Goal: Task Accomplishment & Management: Use online tool/utility

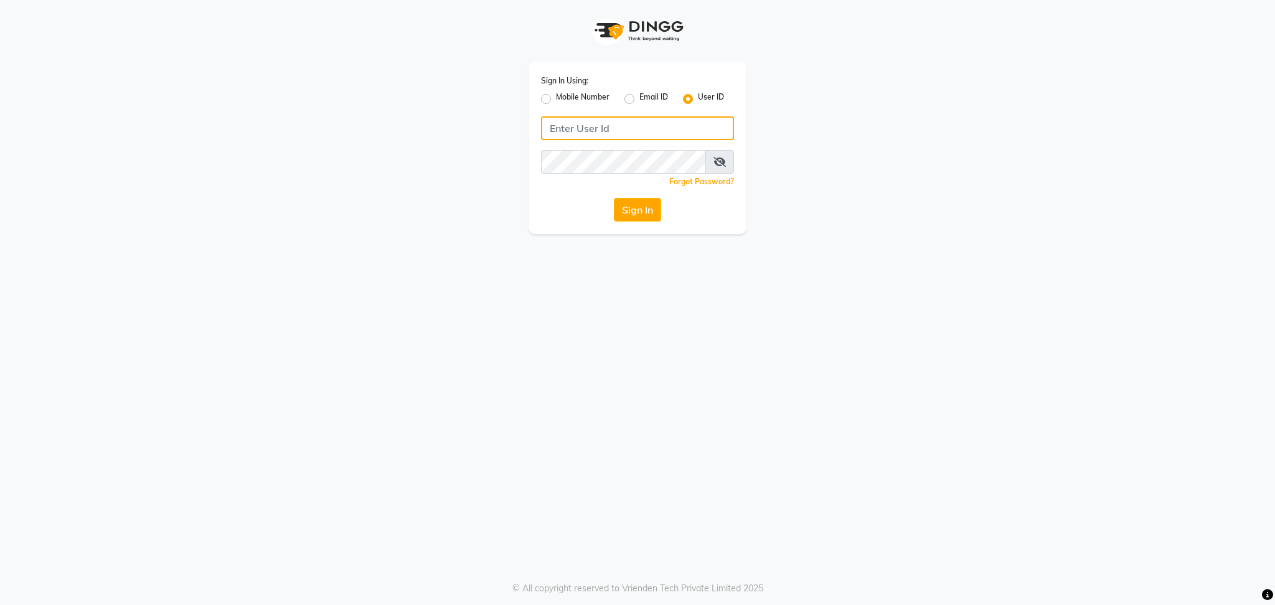
click at [623, 131] on input "Username" at bounding box center [637, 128] width 193 height 24
type input "blossom123"
click at [627, 207] on button "Sign In" at bounding box center [637, 210] width 47 height 24
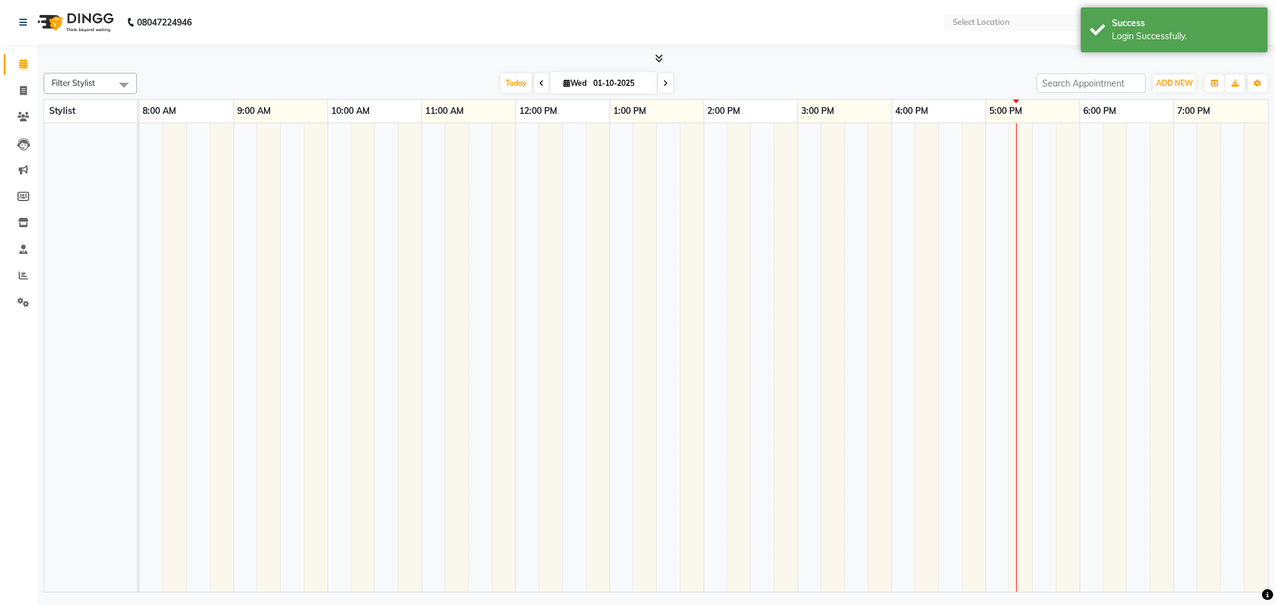
select select "en"
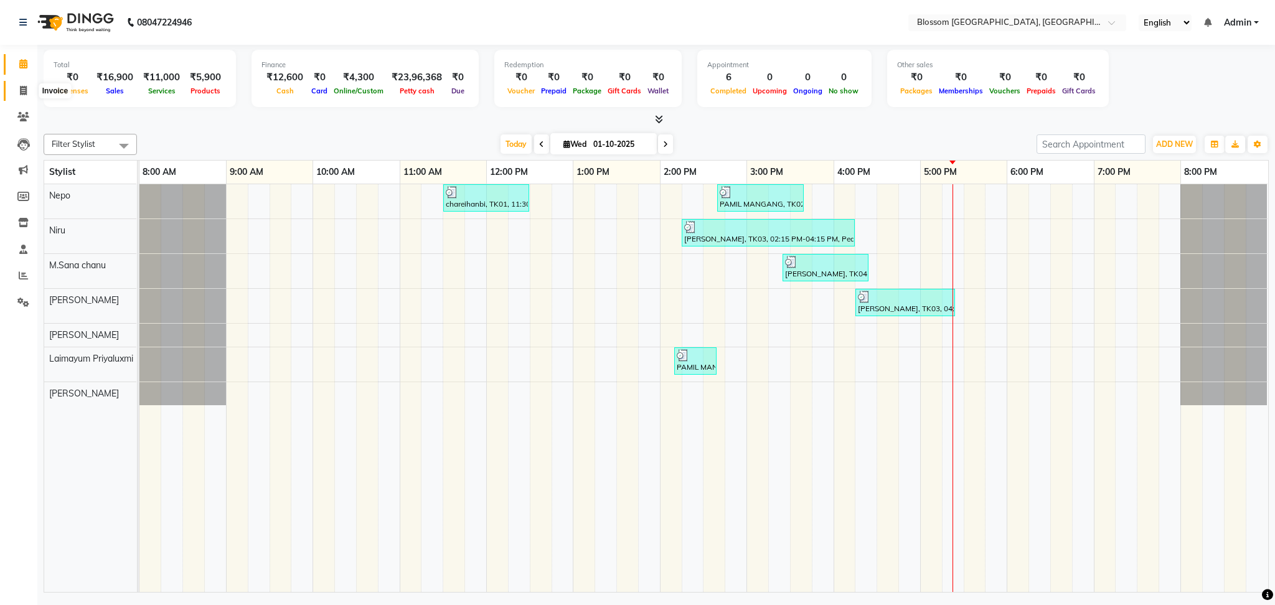
click at [12, 93] on span at bounding box center [23, 91] width 22 height 14
select select "service"
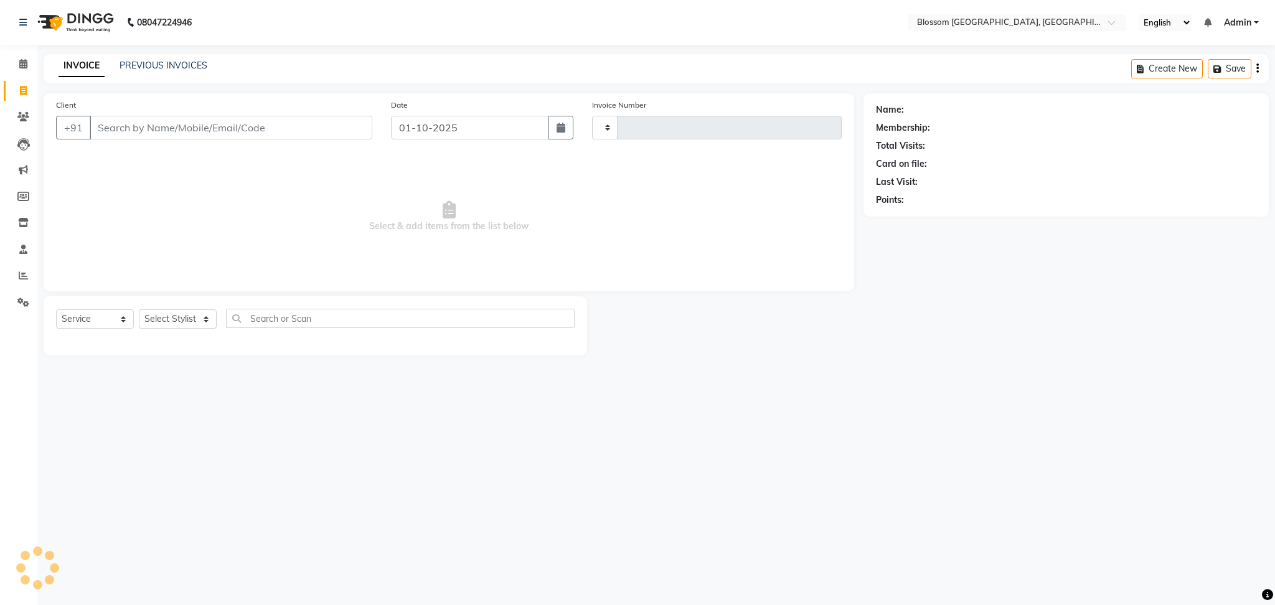
type input "1335"
select select "7465"
click at [159, 70] on div "PREVIOUS INVOICES" at bounding box center [164, 65] width 88 height 13
click at [162, 60] on link "PREVIOUS INVOICES" at bounding box center [164, 65] width 88 height 11
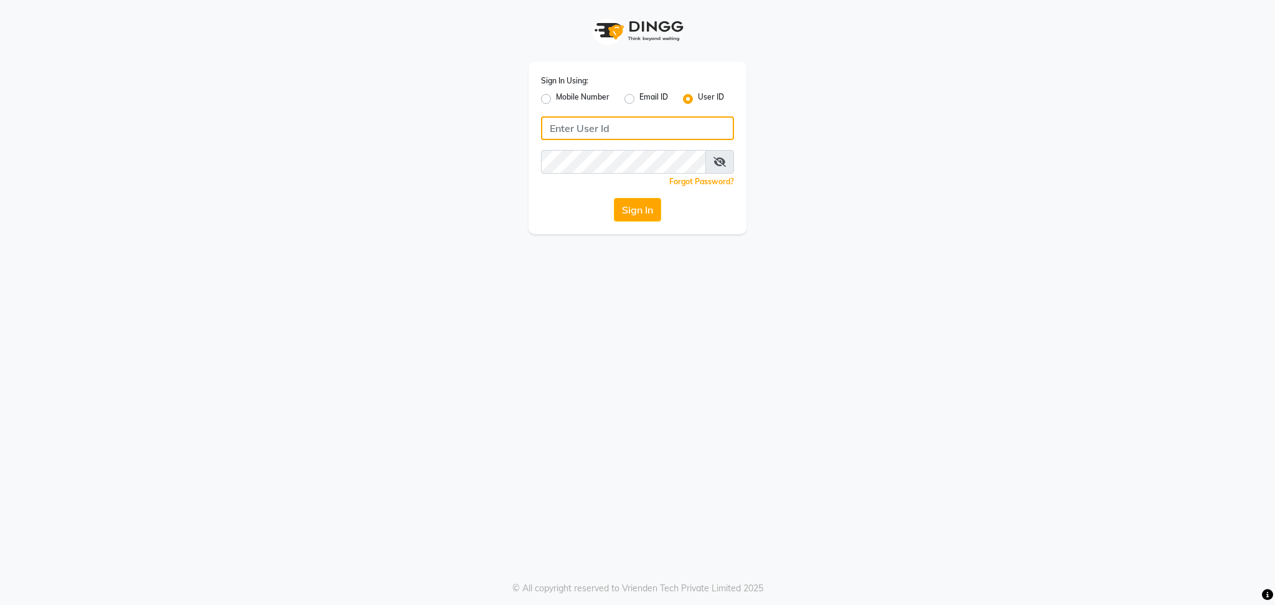
click at [580, 117] on input "Username" at bounding box center [637, 128] width 193 height 24
type input "blossom123"
click at [625, 199] on button "Sign In" at bounding box center [637, 210] width 47 height 24
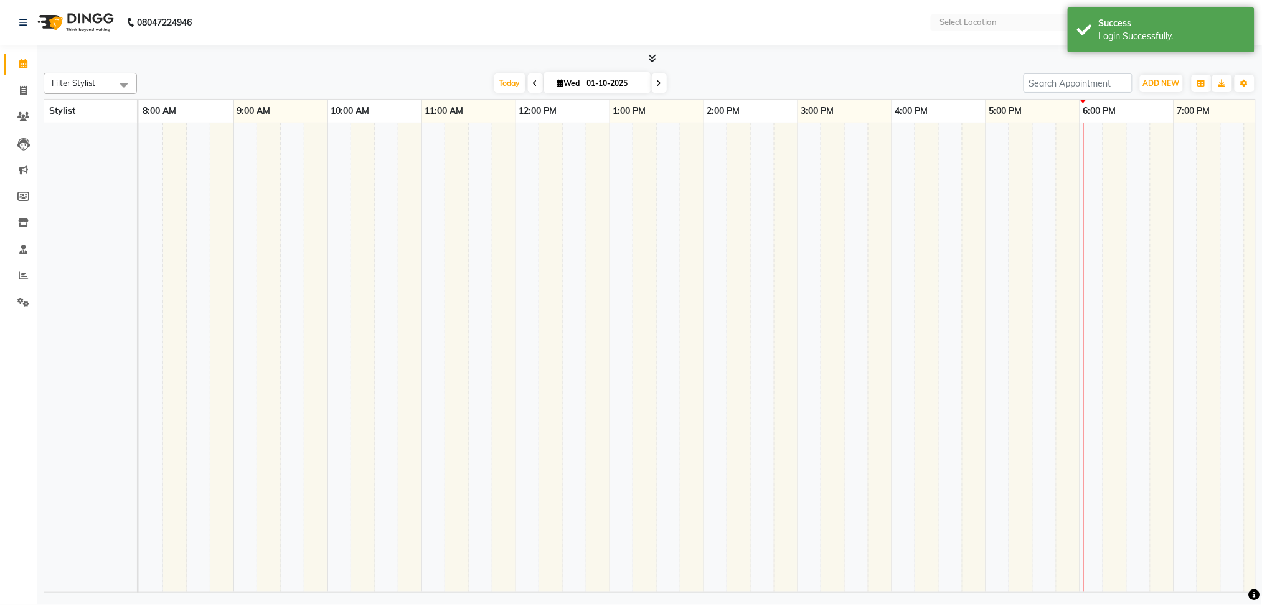
select select "en"
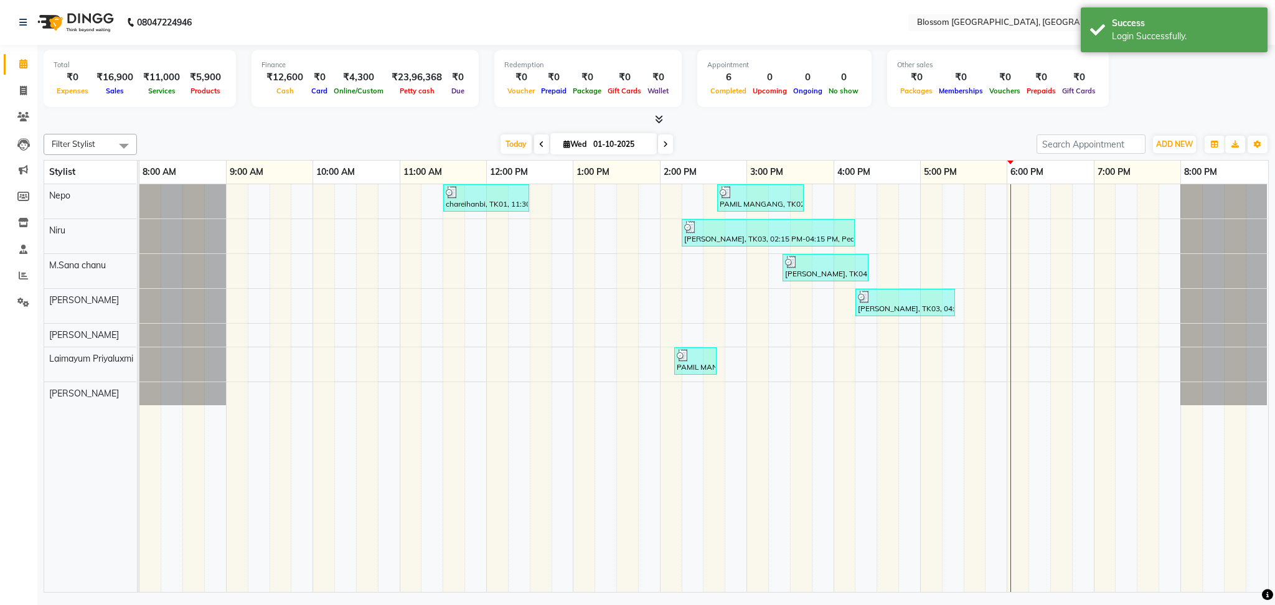
click at [748, 326] on div "chareihanbi, TK01, 11:30 AM-12:30 PM, Cut & Style - [DEMOGRAPHIC_DATA] Hair Cut…" at bounding box center [703, 388] width 1128 height 408
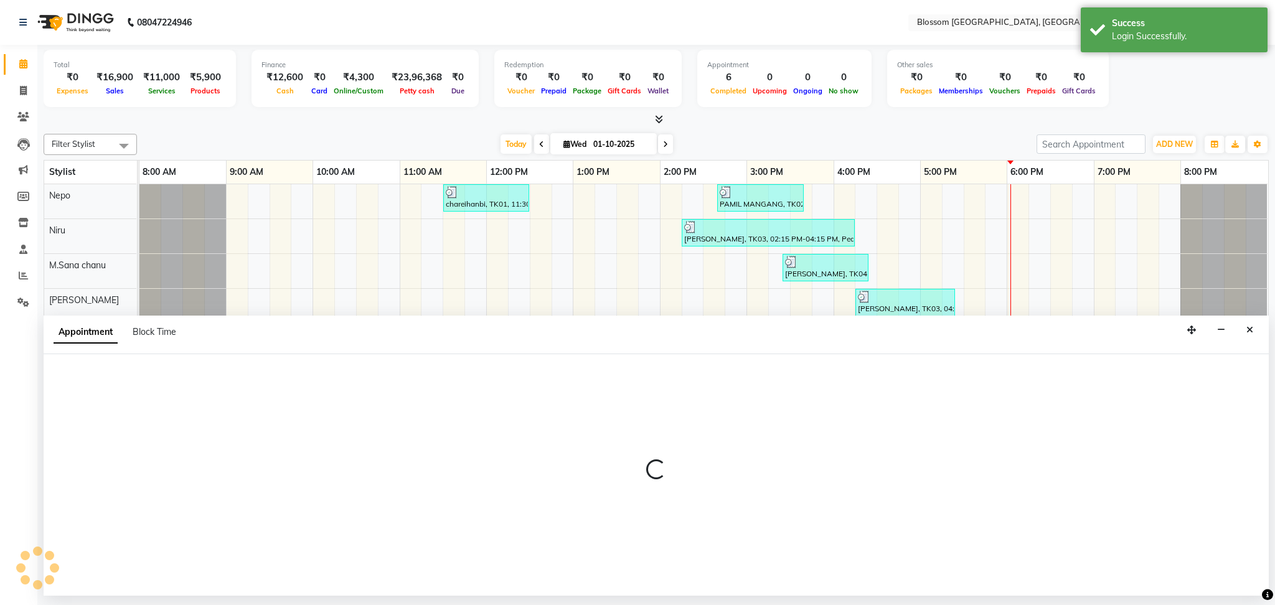
select select "67633"
select select "tentative"
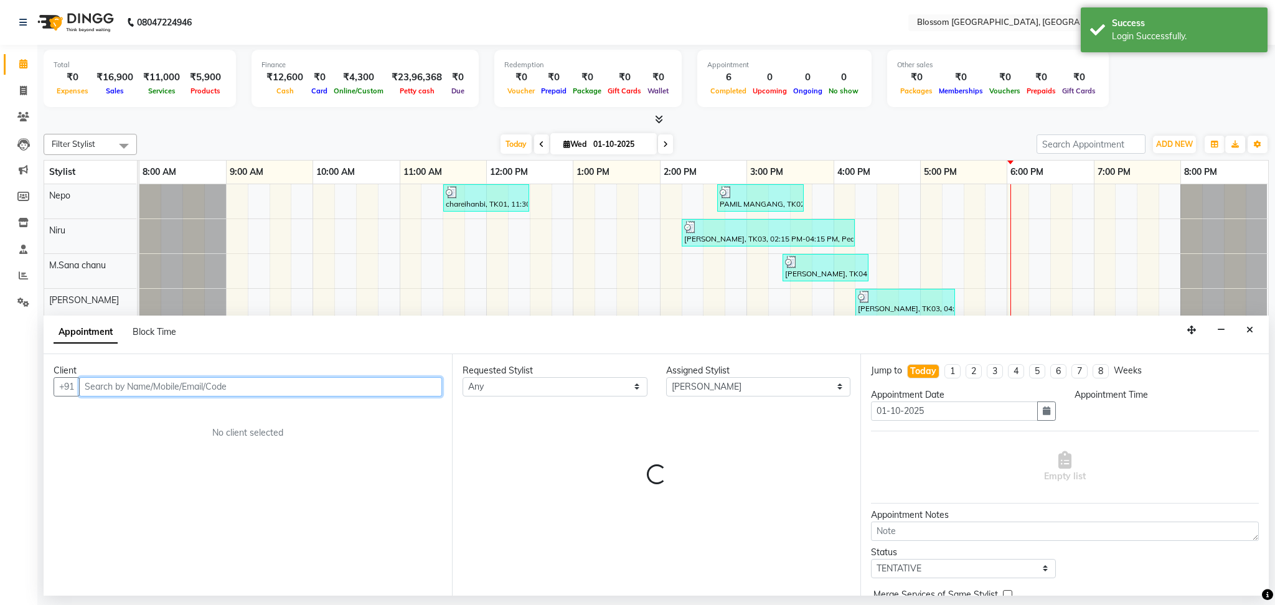
select select "900"
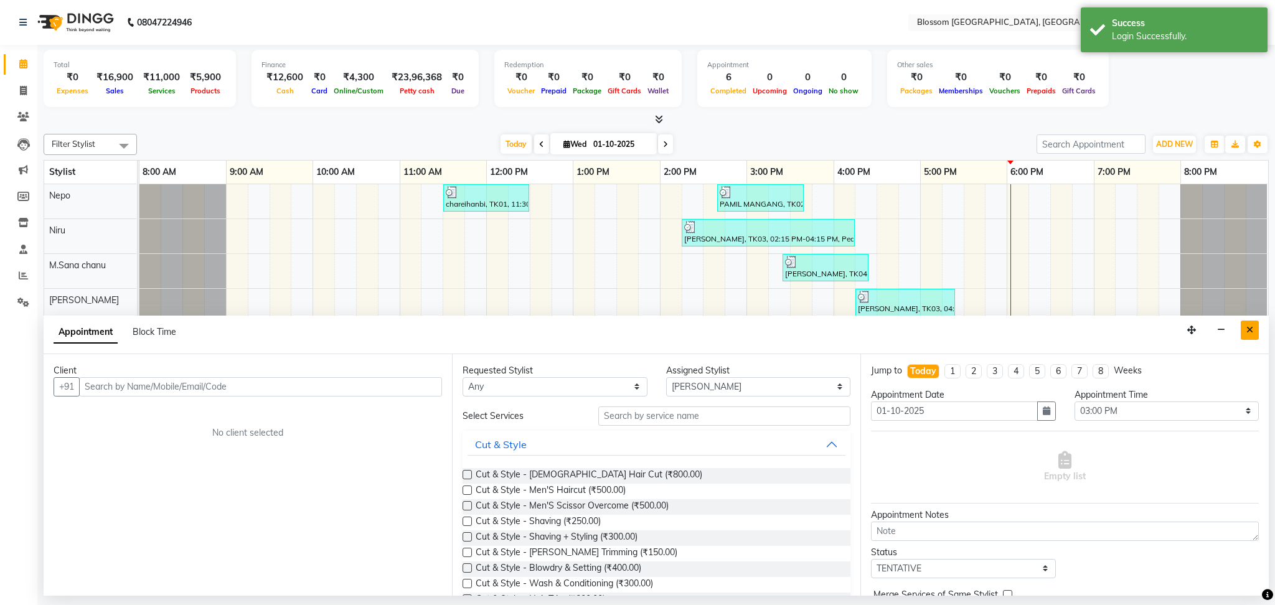
click at [1247, 327] on icon "Close" at bounding box center [1249, 330] width 7 height 9
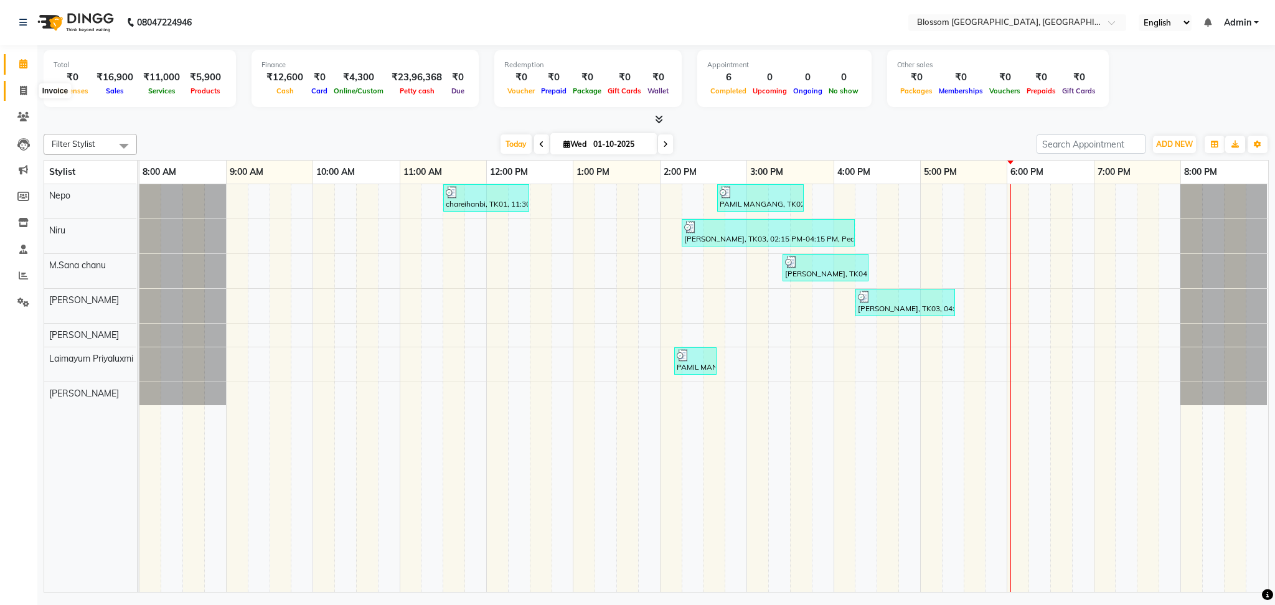
click at [21, 88] on icon at bounding box center [23, 90] width 7 height 9
select select "service"
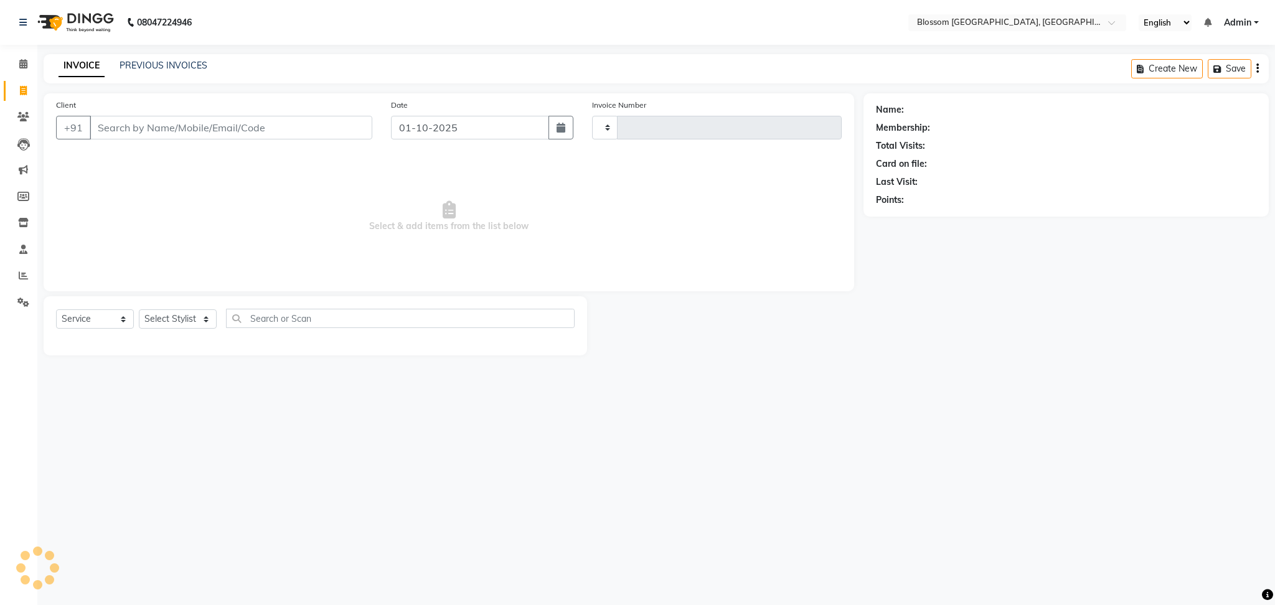
type input "1335"
select select "7465"
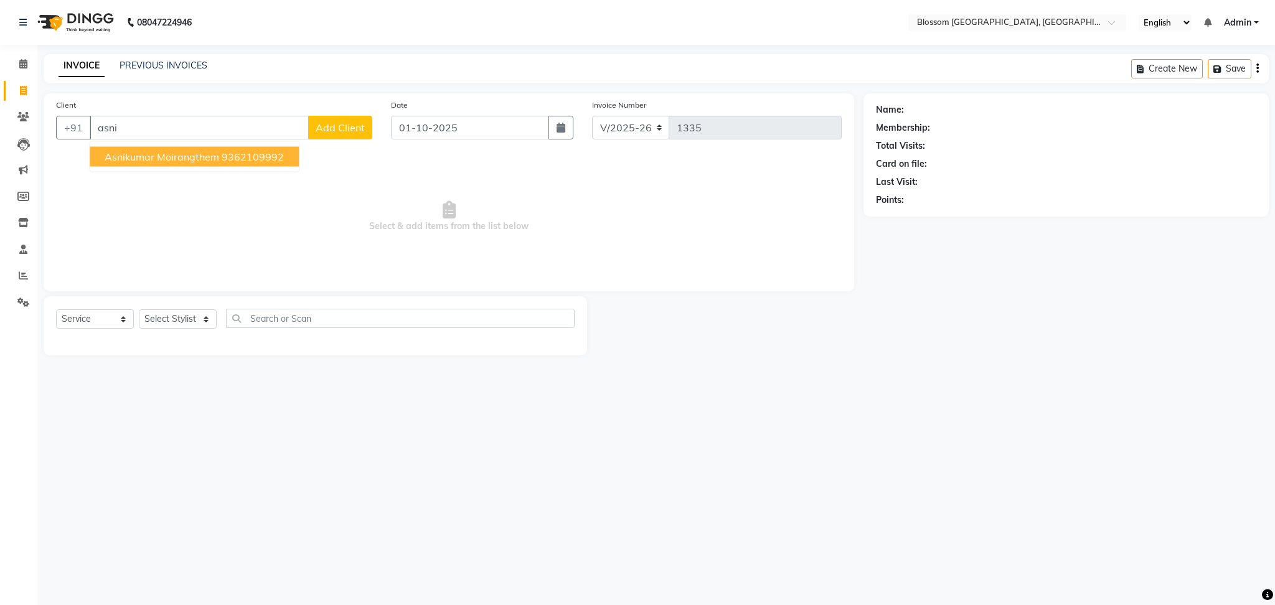
click at [187, 162] on button "Asnikumar Moirangthem 9362109992" at bounding box center [194, 157] width 209 height 20
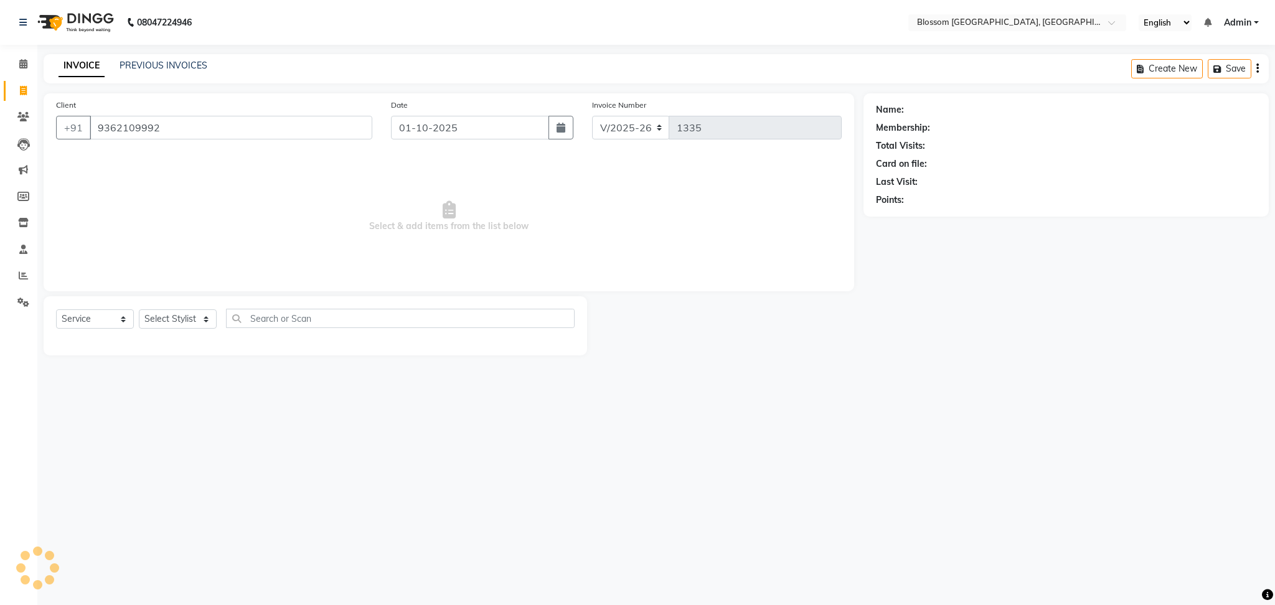
type input "9362109992"
click at [157, 318] on select "Select Stylist Laimayum Priyaluxmi [PERSON_NAME]Sana chanu [PERSON_NAME] [PERSO…" at bounding box center [178, 318] width 78 height 19
select select "66244"
click at [139, 310] on select "Select Stylist Laimayum Priyaluxmi [PERSON_NAME]Sana chanu [PERSON_NAME] [PERSO…" at bounding box center [178, 318] width 78 height 19
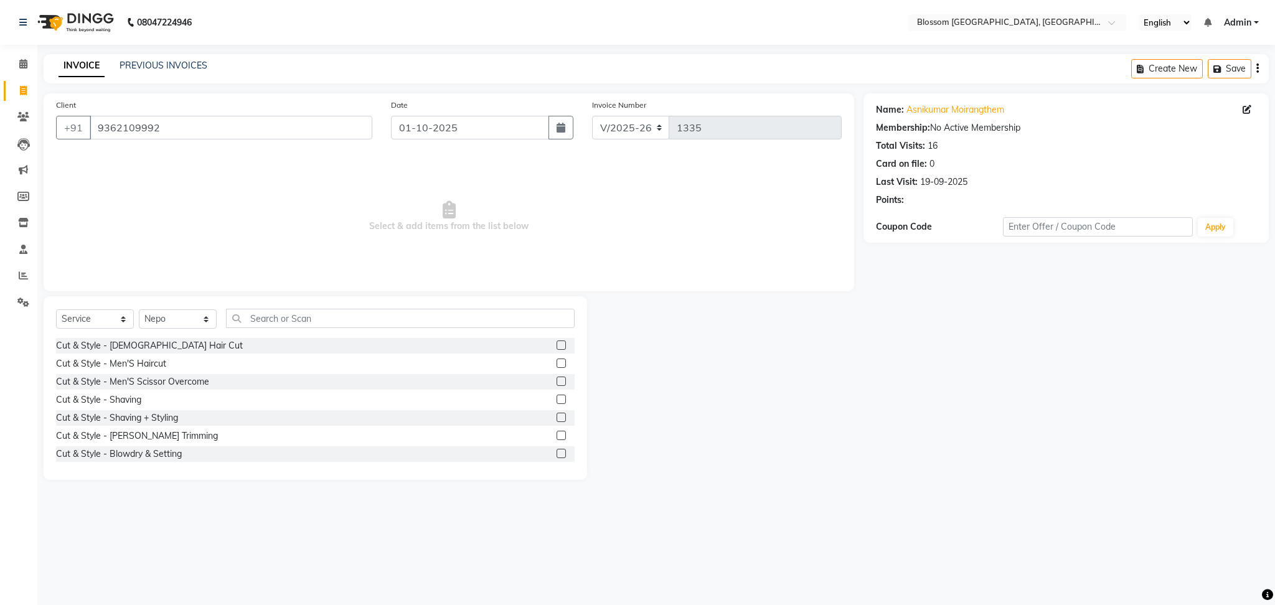
click at [556, 365] on label at bounding box center [560, 363] width 9 height 9
click at [556, 365] on input "checkbox" at bounding box center [560, 364] width 8 height 8
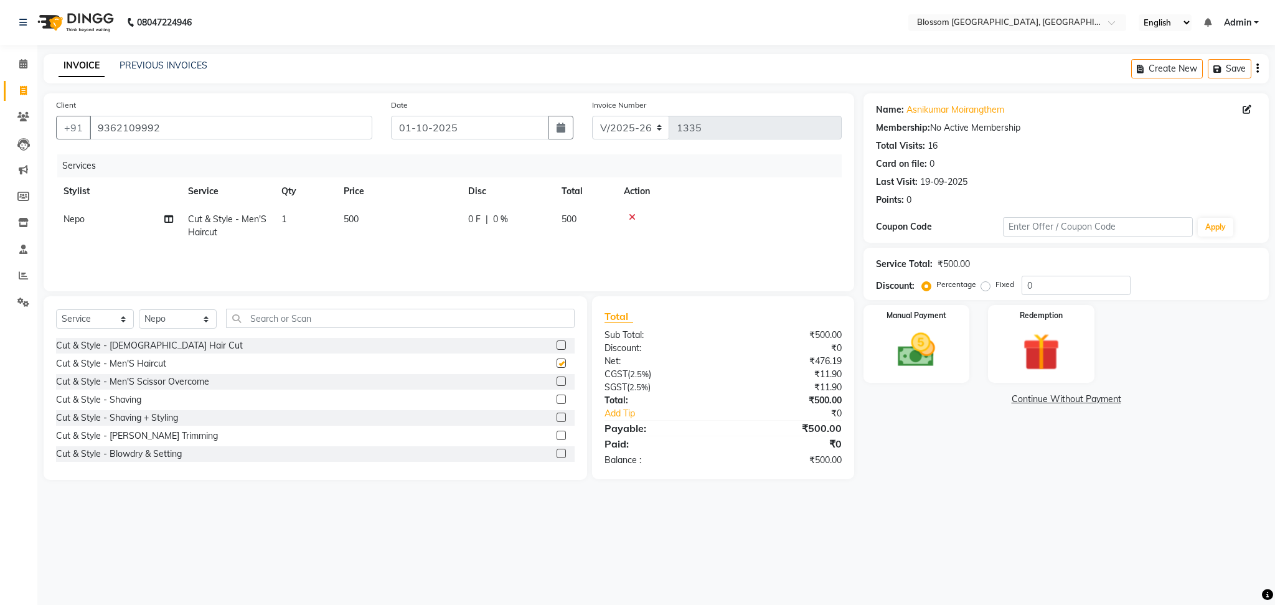
checkbox input "false"
click at [289, 213] on td "1" at bounding box center [305, 225] width 62 height 41
select select "66244"
click at [362, 214] on input "1" at bounding box center [363, 222] width 47 height 19
type input "2"
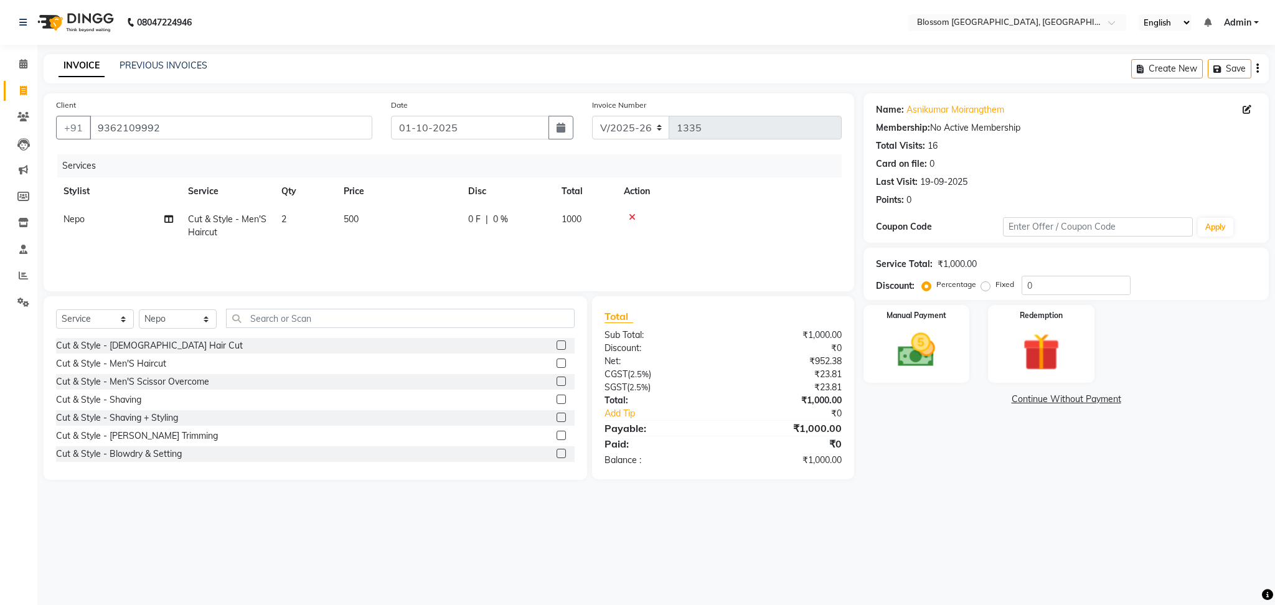
click at [627, 541] on div "08047224946 Select Location × Blossom Salon And Academy, [GEOGRAPHIC_DATA] Engl…" at bounding box center [637, 302] width 1275 height 605
click at [471, 243] on td "0 F | 0 %" at bounding box center [507, 225] width 93 height 41
select select "66244"
click at [542, 218] on input "0" at bounding box center [545, 222] width 37 height 19
type input "200"
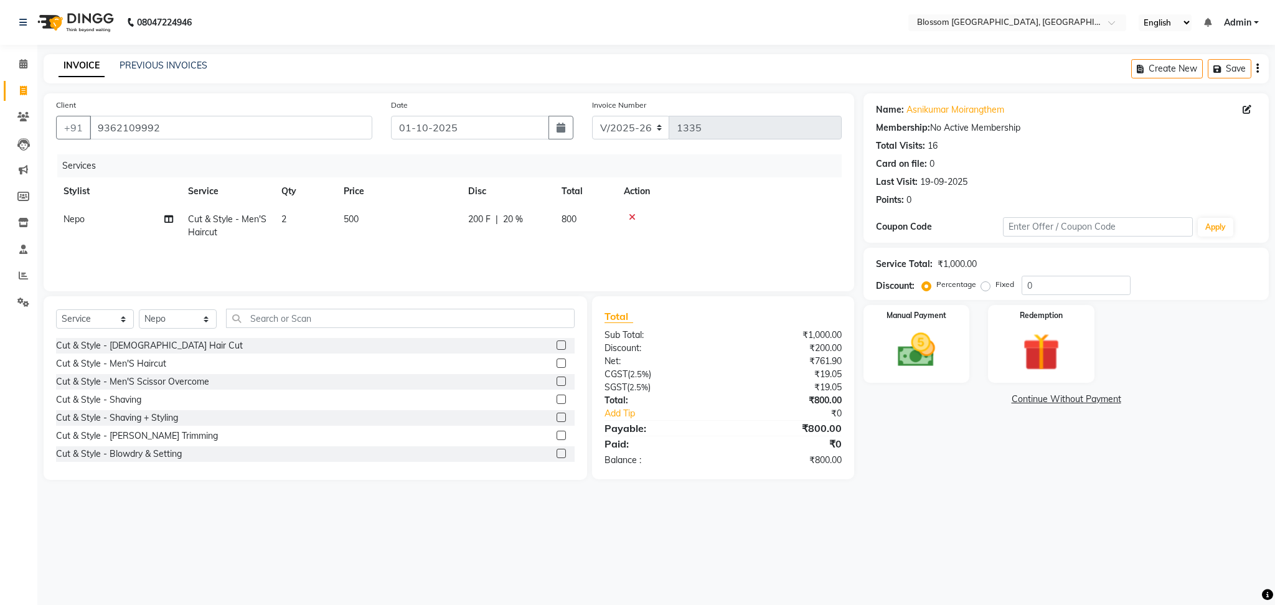
click at [980, 446] on div "Name: [PERSON_NAME] Membership: No Active Membership Total Visits: 16 Card on f…" at bounding box center [1070, 286] width 415 height 387
click at [188, 319] on select "Select Stylist Laimayum Priyaluxmi [PERSON_NAME]Sana chanu [PERSON_NAME] [PERSO…" at bounding box center [178, 318] width 78 height 19
select select "66245"
click at [139, 310] on select "Select Stylist Laimayum Priyaluxmi [PERSON_NAME]Sana chanu [PERSON_NAME] [PERSO…" at bounding box center [178, 318] width 78 height 19
click at [315, 317] on input "text" at bounding box center [400, 318] width 349 height 19
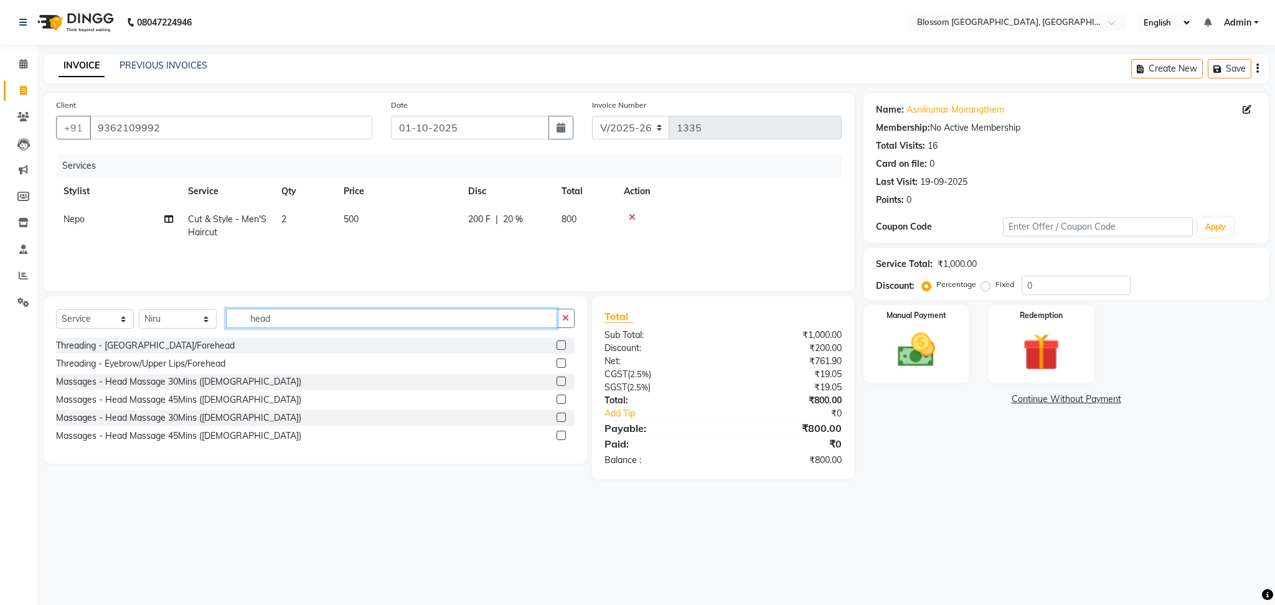
type input "head"
click at [556, 398] on label at bounding box center [560, 399] width 9 height 9
click at [556, 398] on input "checkbox" at bounding box center [560, 400] width 8 height 8
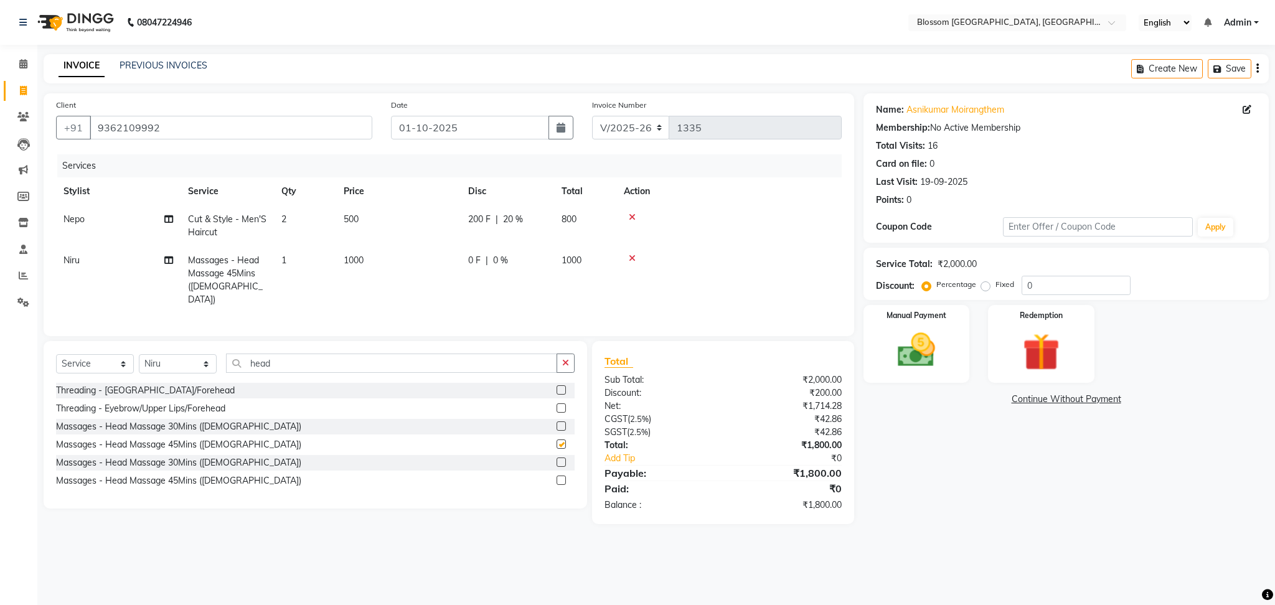
checkbox input "false"
click at [888, 363] on img at bounding box center [915, 350] width 63 height 45
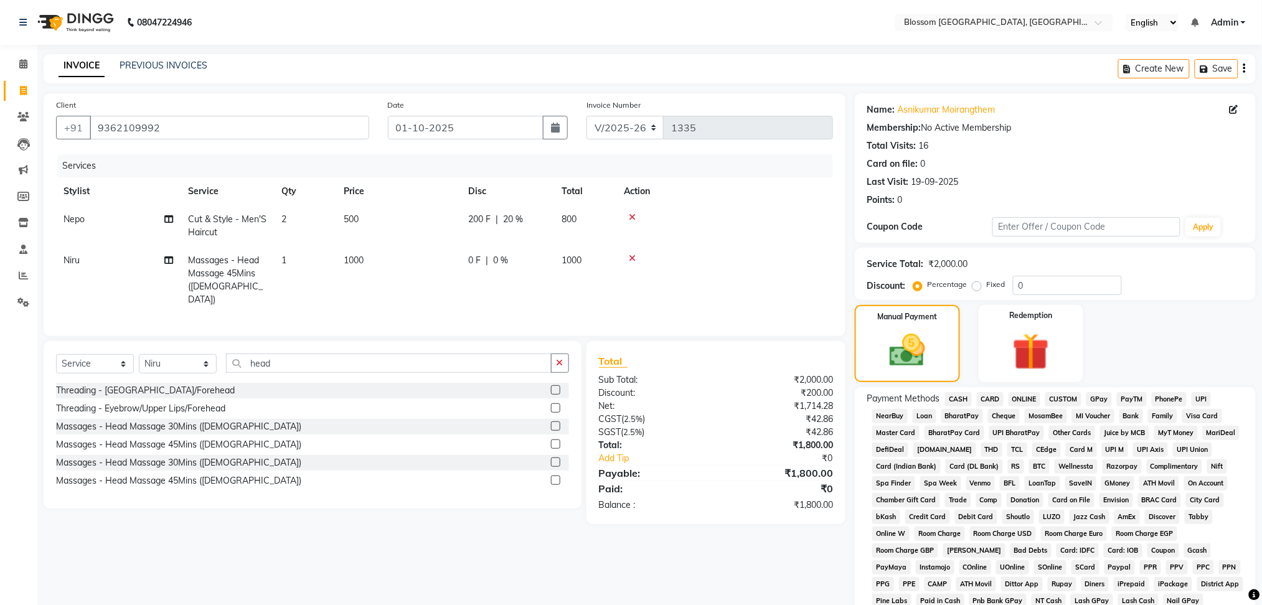
click at [961, 399] on span "CASH" at bounding box center [958, 399] width 27 height 14
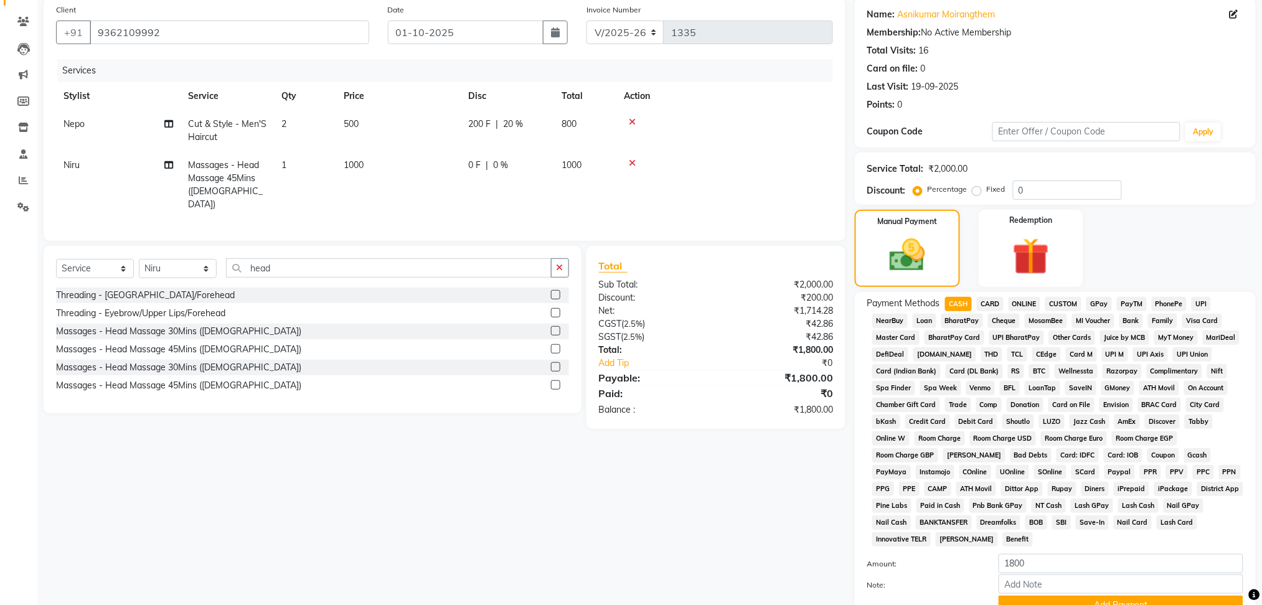
scroll to position [166, 0]
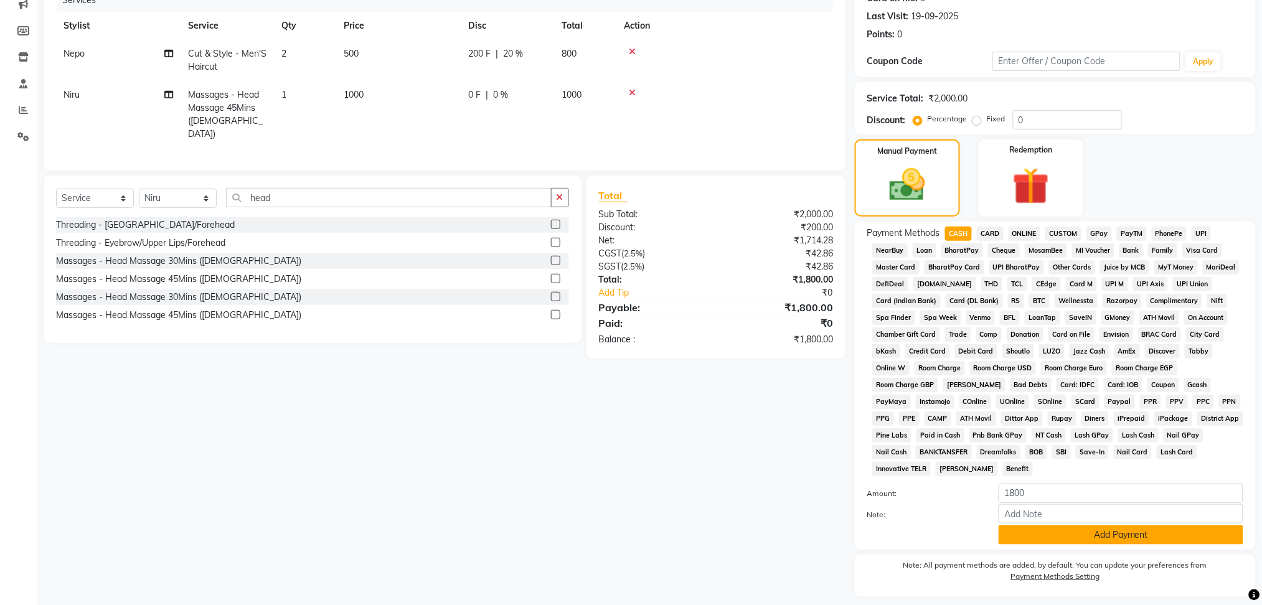
click at [1142, 531] on button "Add Payment" at bounding box center [1120, 534] width 245 height 19
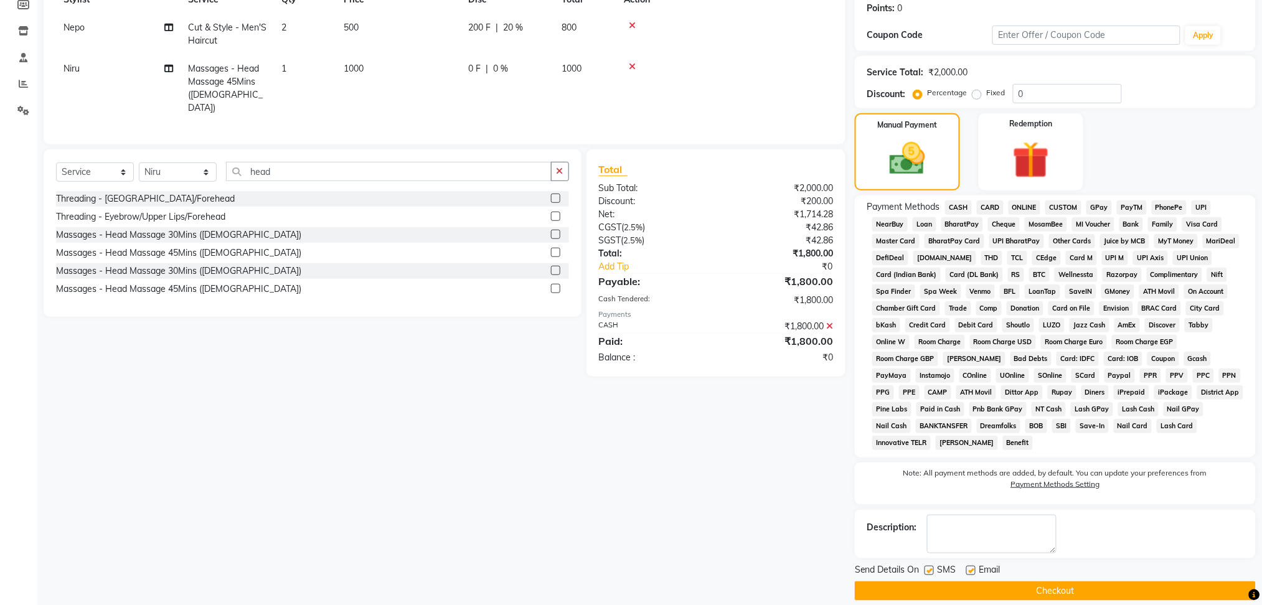
scroll to position [205, 0]
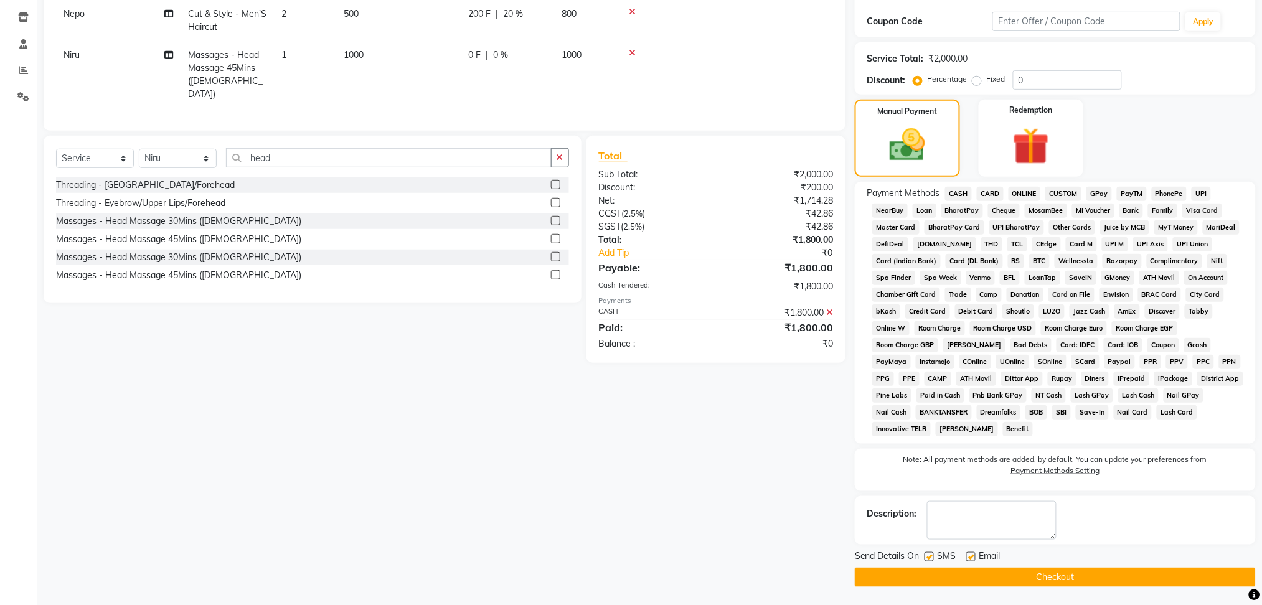
click at [1076, 574] on button "Checkout" at bounding box center [1055, 577] width 401 height 19
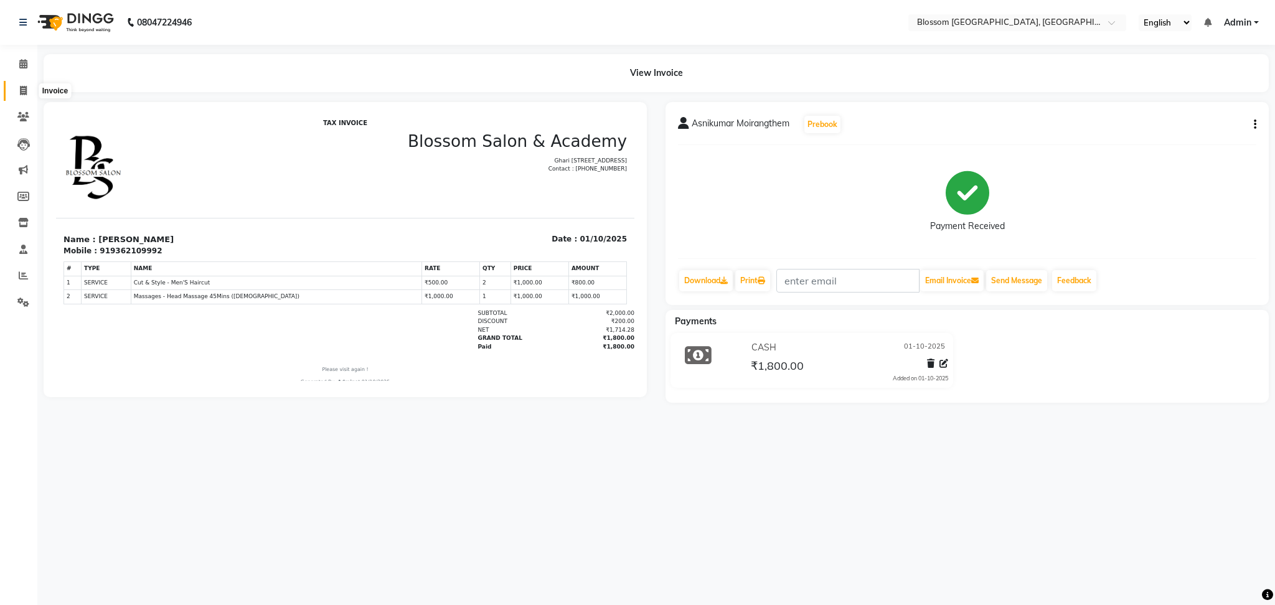
click at [21, 87] on icon at bounding box center [23, 90] width 7 height 9
select select "service"
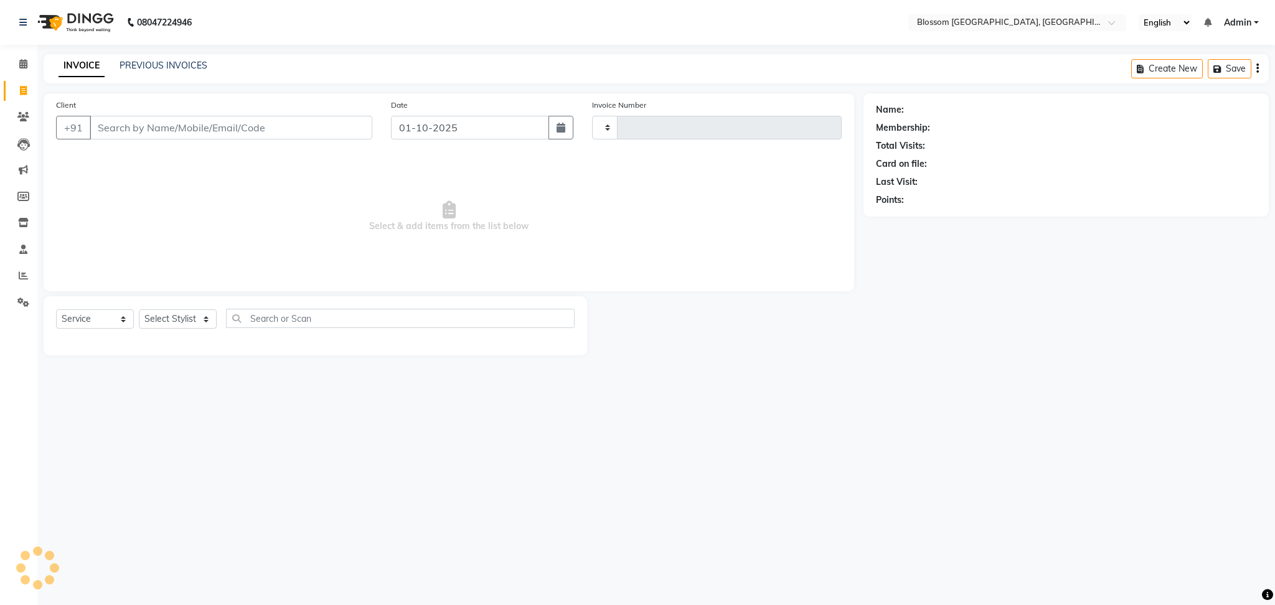
type input "1336"
select select "7465"
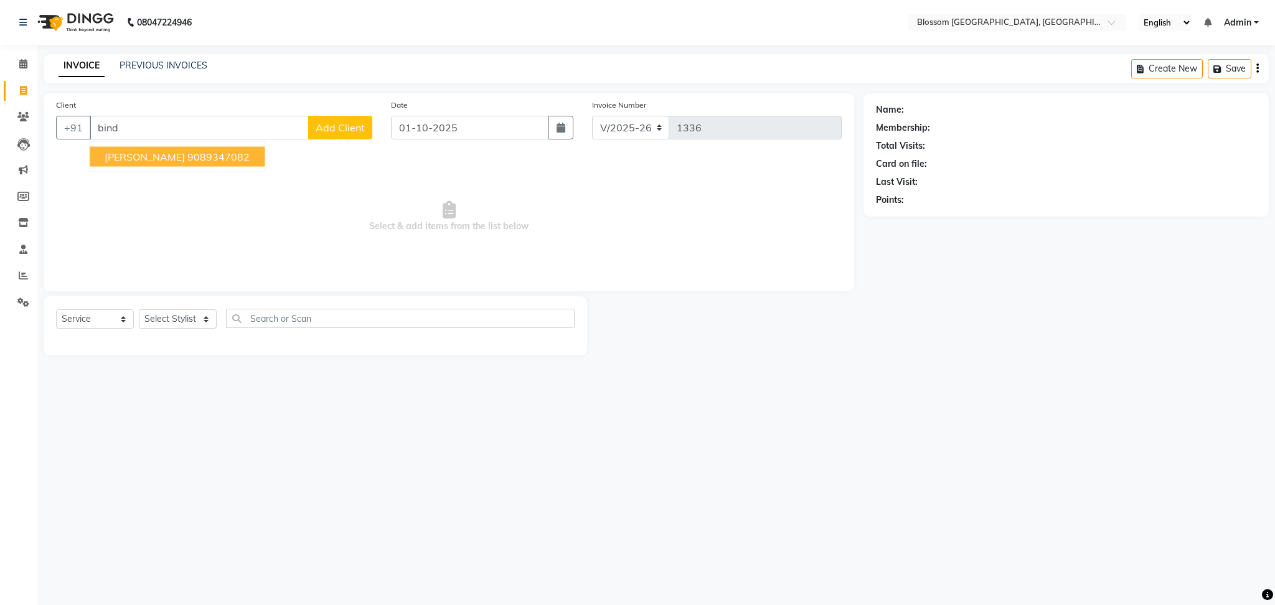
click at [126, 162] on span "[PERSON_NAME]" at bounding box center [145, 157] width 80 height 12
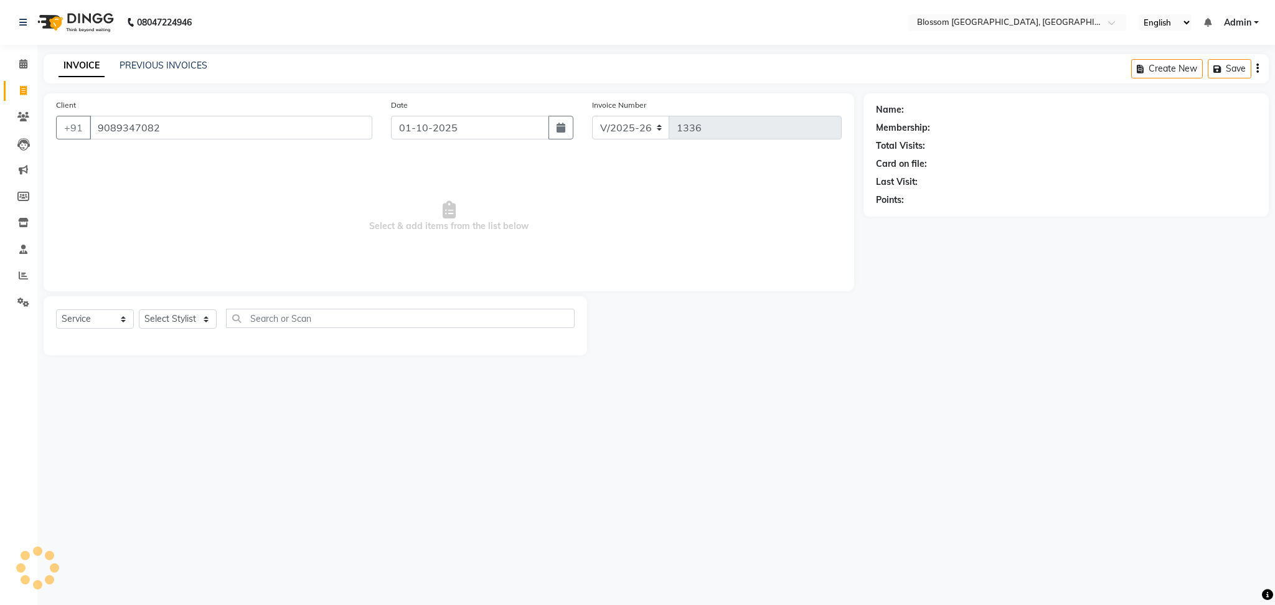
type input "9089347082"
click at [180, 319] on select "Select Stylist Laimayum Priyaluxmi [PERSON_NAME]Sana chanu [PERSON_NAME] [PERSO…" at bounding box center [178, 318] width 78 height 19
click at [201, 320] on select "Select Stylist Laimayum Priyaluxmi [PERSON_NAME]Sana chanu [PERSON_NAME] [PERSO…" at bounding box center [178, 318] width 78 height 19
select select "66274"
click at [139, 310] on select "Select Stylist Laimayum Priyaluxmi [PERSON_NAME]Sana chanu [PERSON_NAME] [PERSO…" at bounding box center [178, 318] width 78 height 19
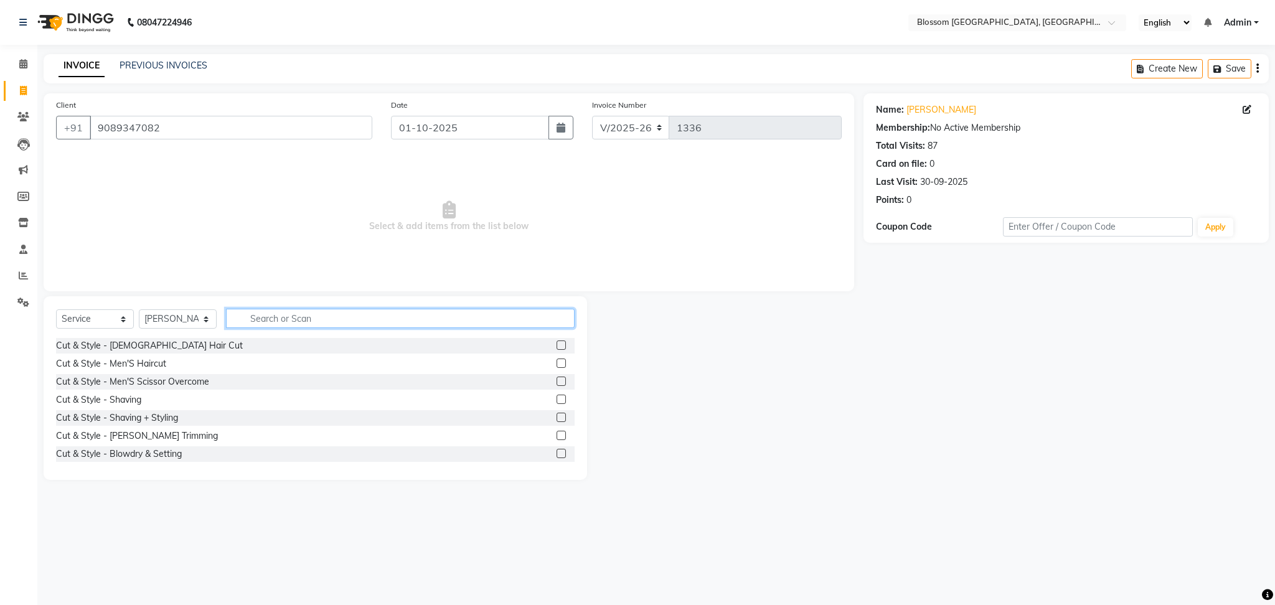
click at [333, 321] on input "text" at bounding box center [400, 318] width 349 height 19
type input "was"
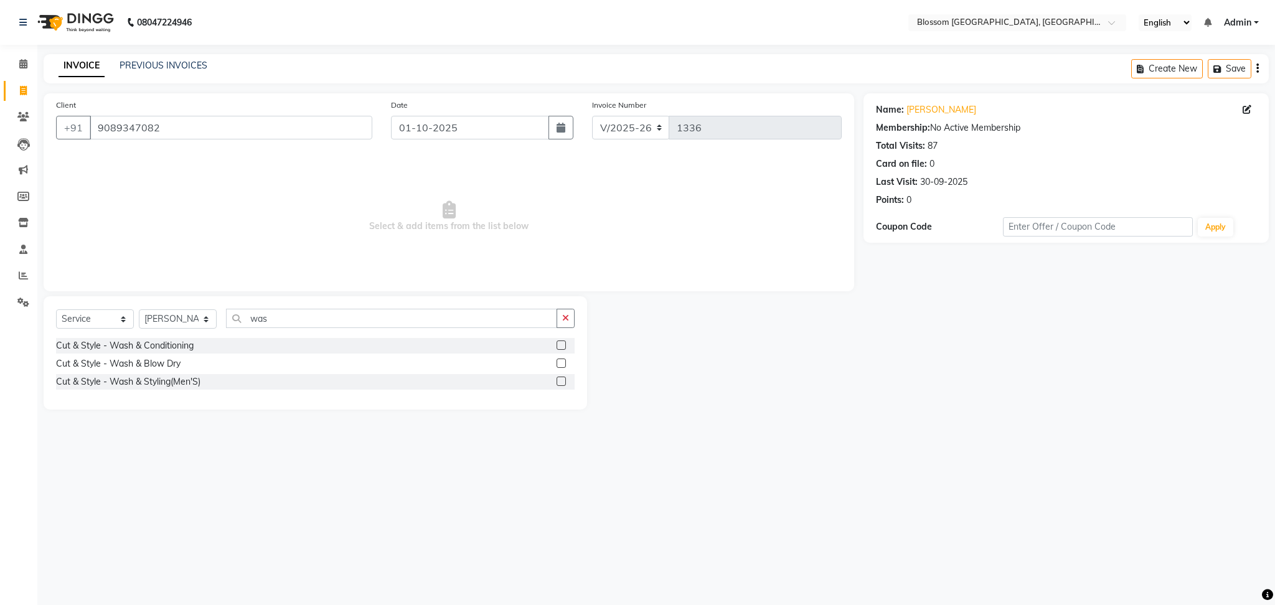
click at [559, 344] on label at bounding box center [560, 344] width 9 height 9
click at [559, 344] on input "checkbox" at bounding box center [560, 346] width 8 height 8
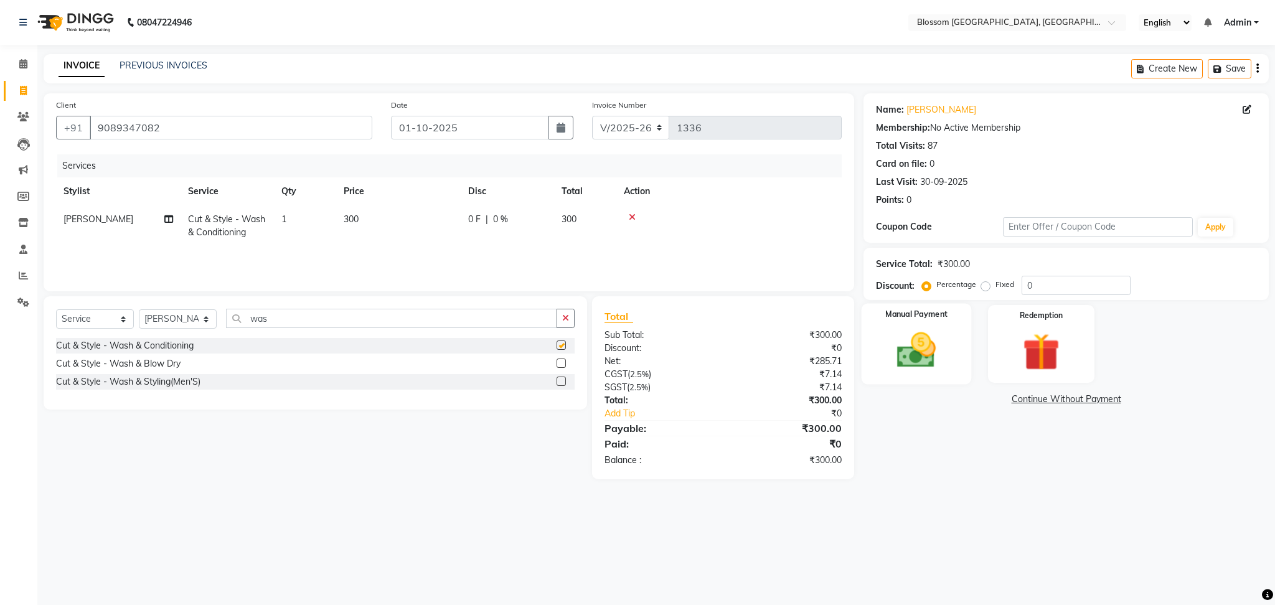
checkbox input "false"
click at [897, 340] on img at bounding box center [915, 350] width 63 height 45
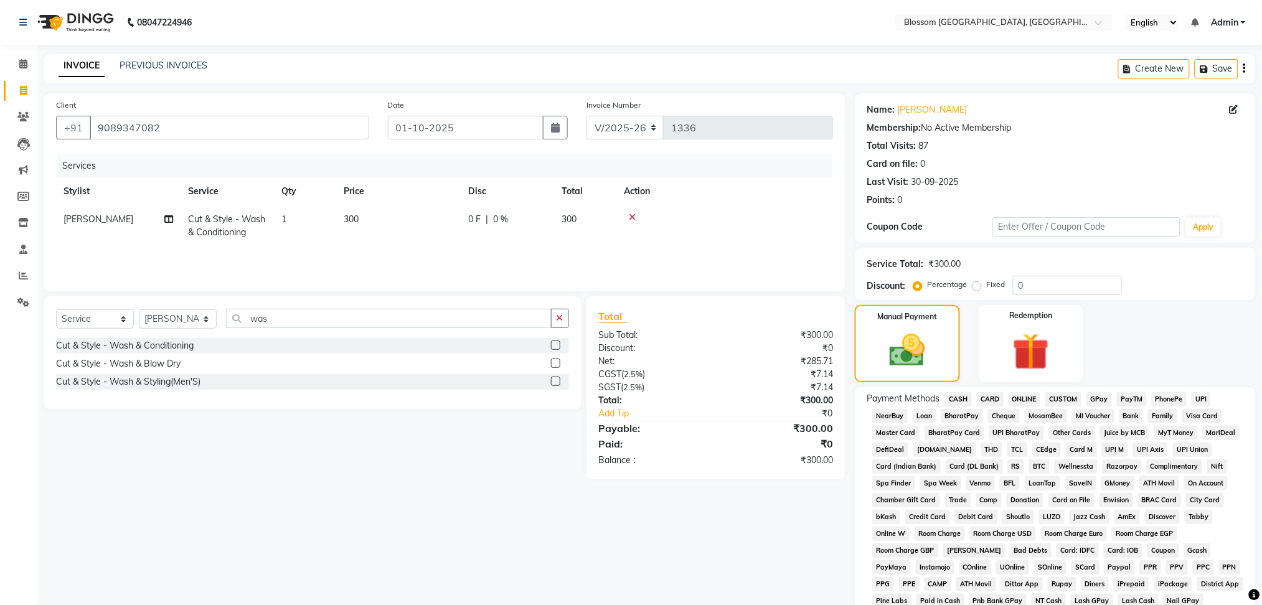
click at [959, 400] on span "CASH" at bounding box center [958, 399] width 27 height 14
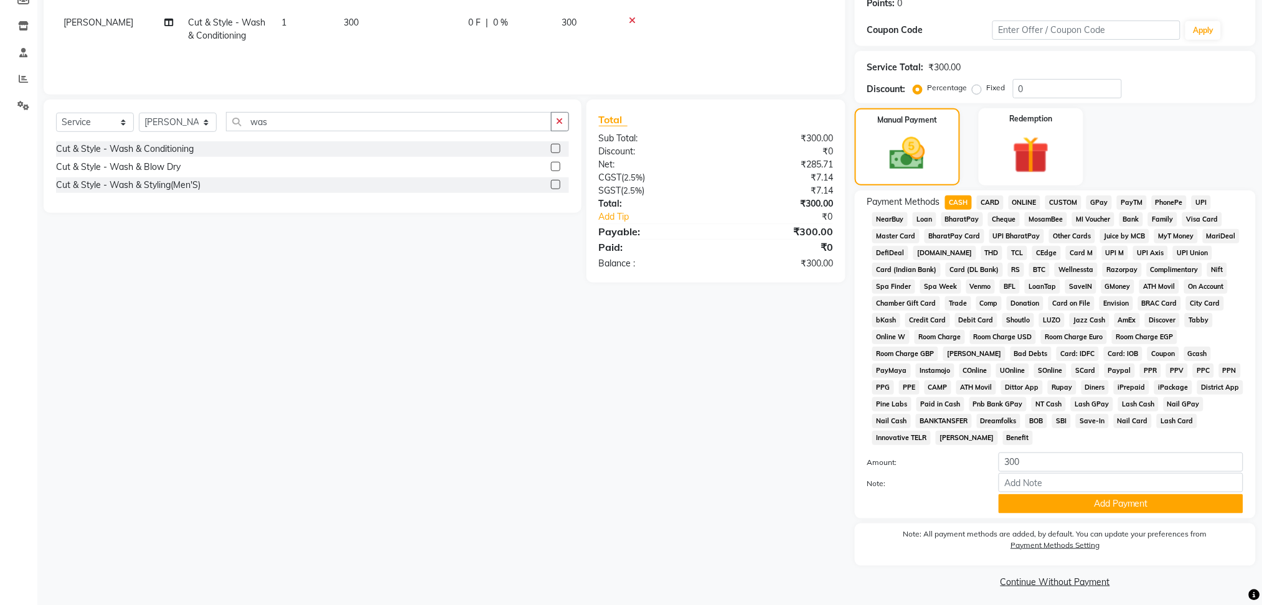
scroll to position [202, 0]
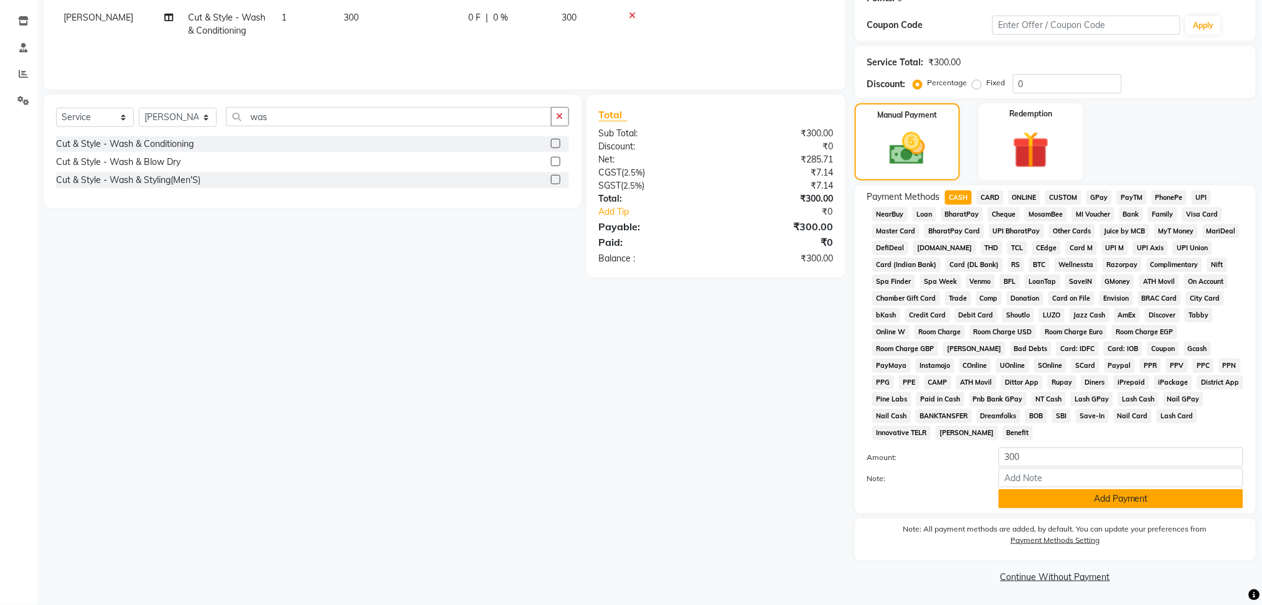
click at [1142, 497] on button "Add Payment" at bounding box center [1120, 498] width 245 height 19
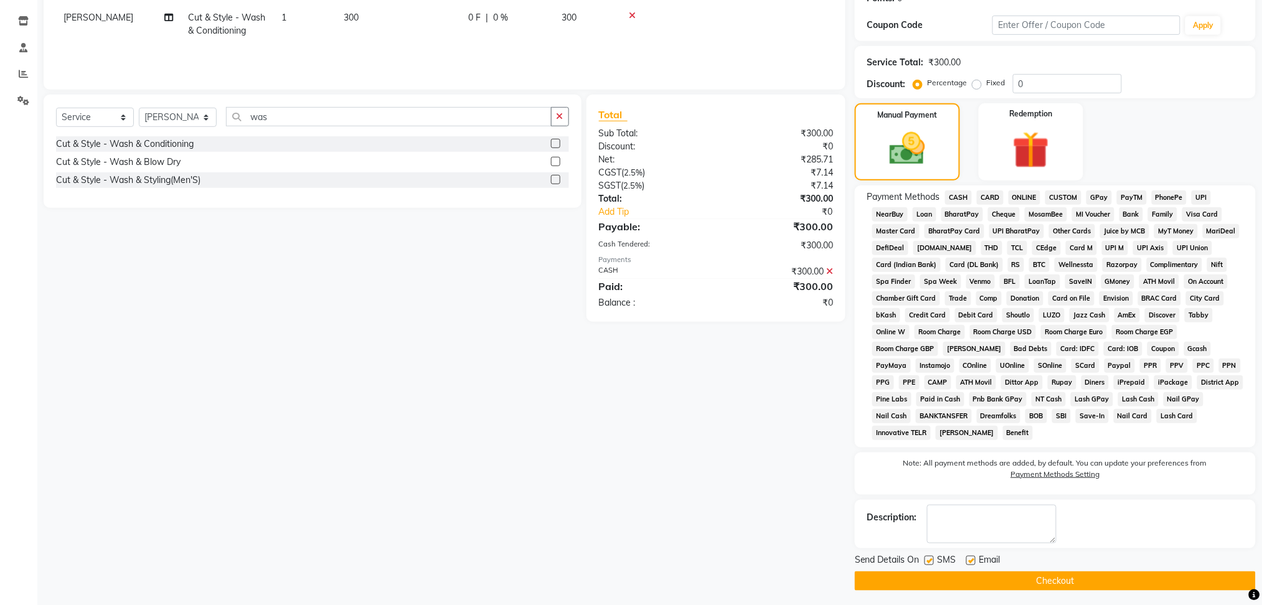
click at [1059, 576] on button "Checkout" at bounding box center [1055, 580] width 401 height 19
